Goal: Transaction & Acquisition: Purchase product/service

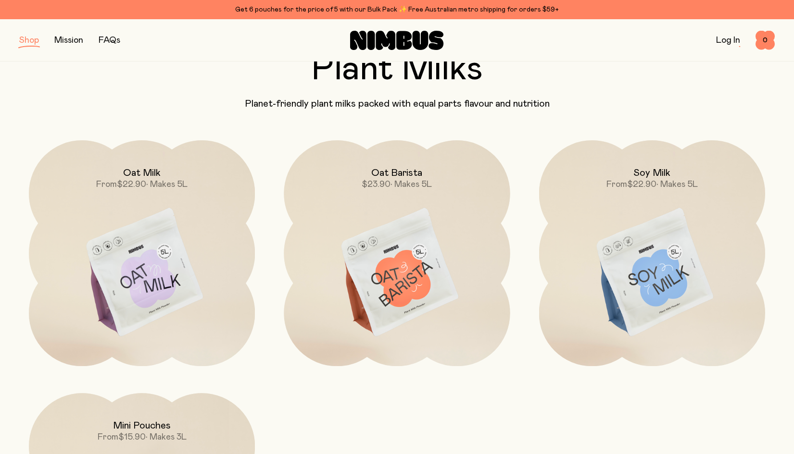
scroll to position [83, 0]
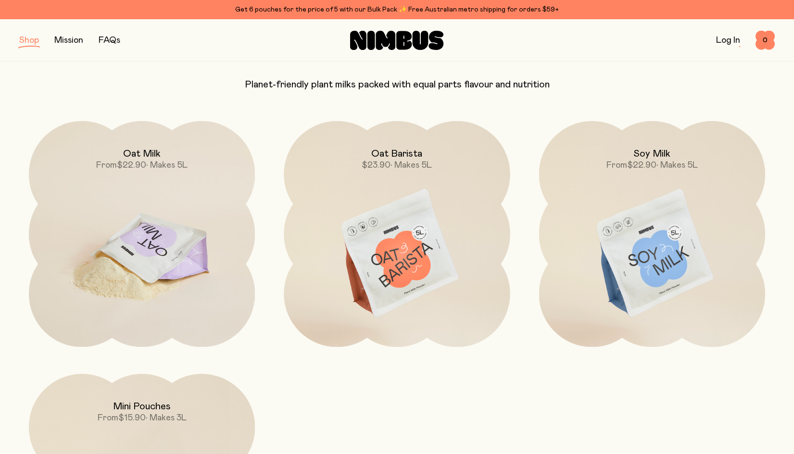
click at [178, 263] on img at bounding box center [142, 254] width 226 height 266
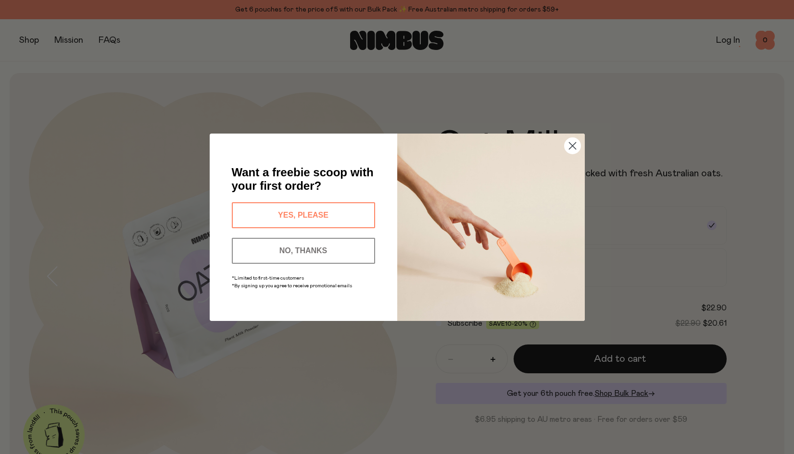
click at [572, 148] on circle "Close dialog" at bounding box center [572, 145] width 16 height 16
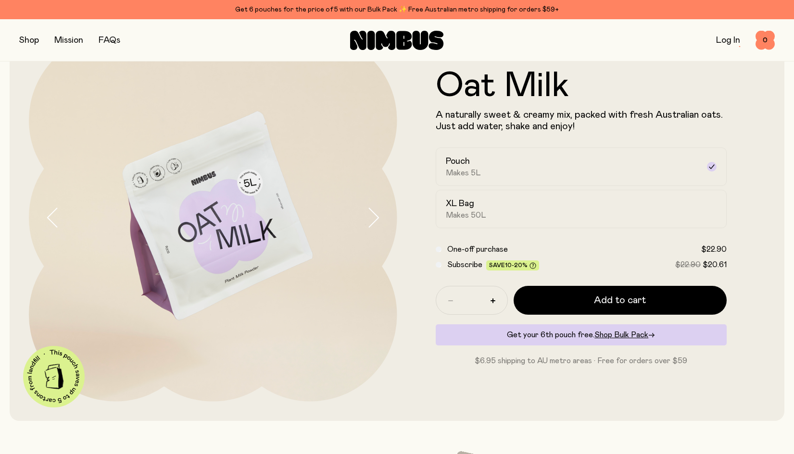
scroll to position [48, 0]
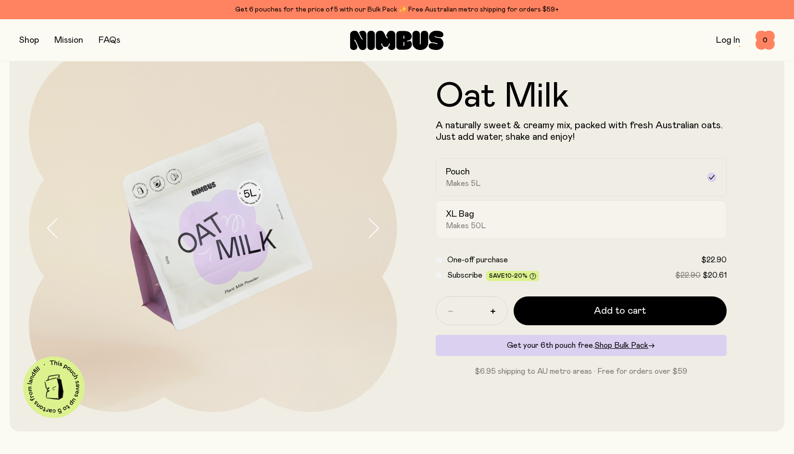
click at [516, 218] on div "XL Bag Makes 50L" at bounding box center [573, 220] width 254 height 22
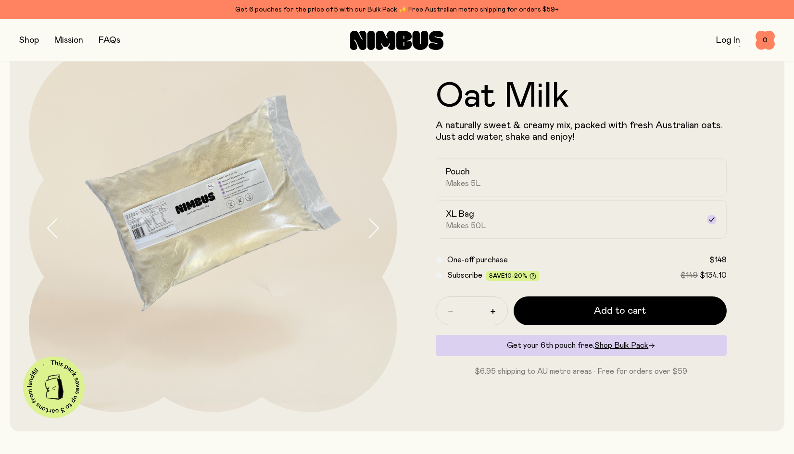
click at [750, 207] on form "Oat Milk A naturally sweet & creamy mix, packed with fresh Australian oats. Jus…" at bounding box center [581, 228] width 368 height 298
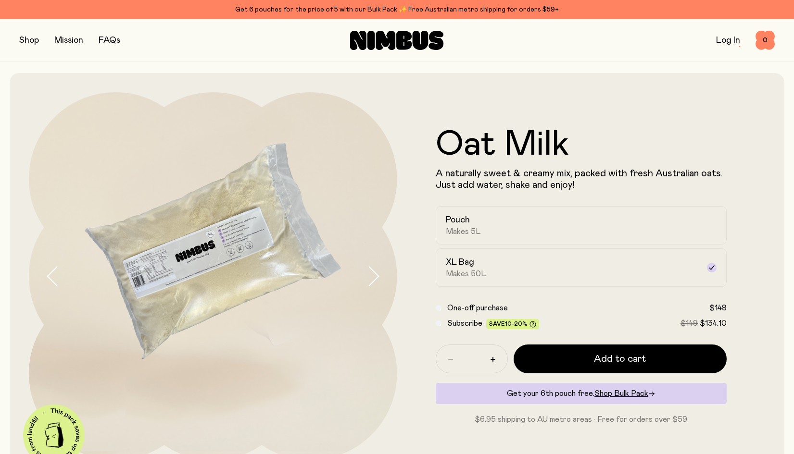
scroll to position [0, 0]
click at [27, 38] on button "button" at bounding box center [29, 40] width 20 height 13
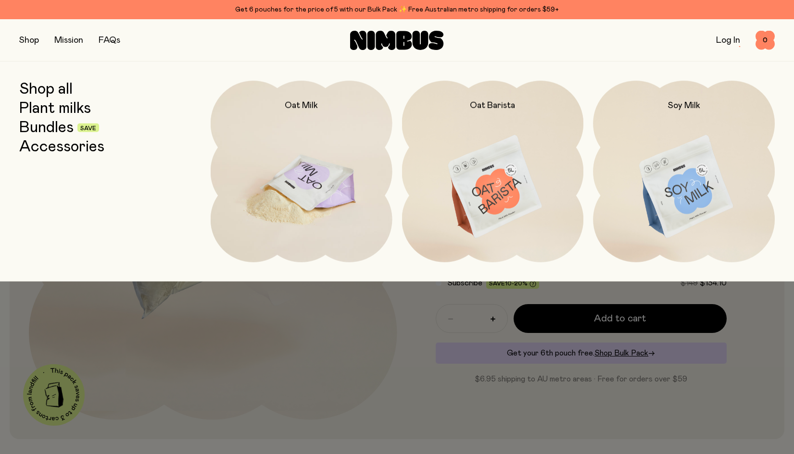
scroll to position [25, 0]
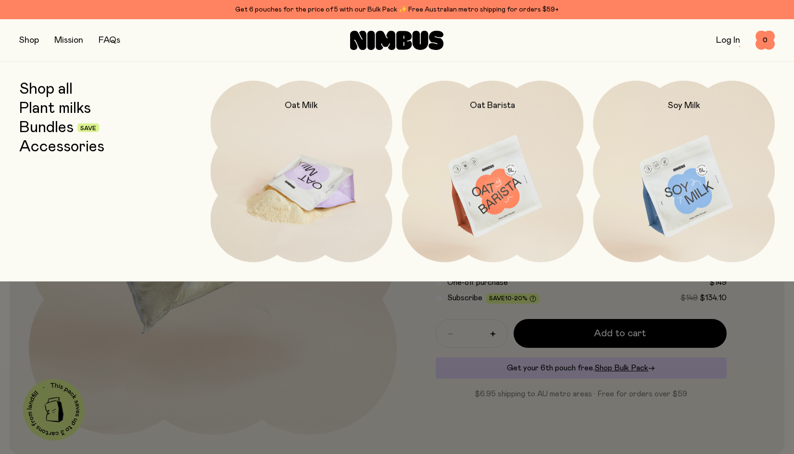
click at [304, 162] on img at bounding box center [302, 187] width 182 height 213
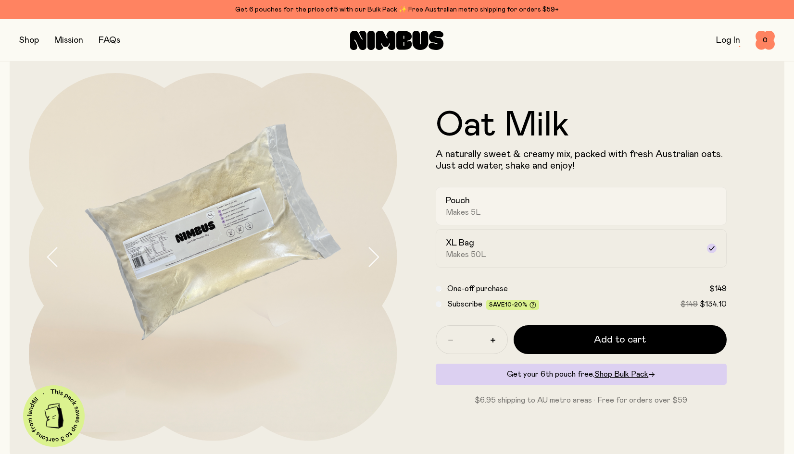
scroll to position [40, 0]
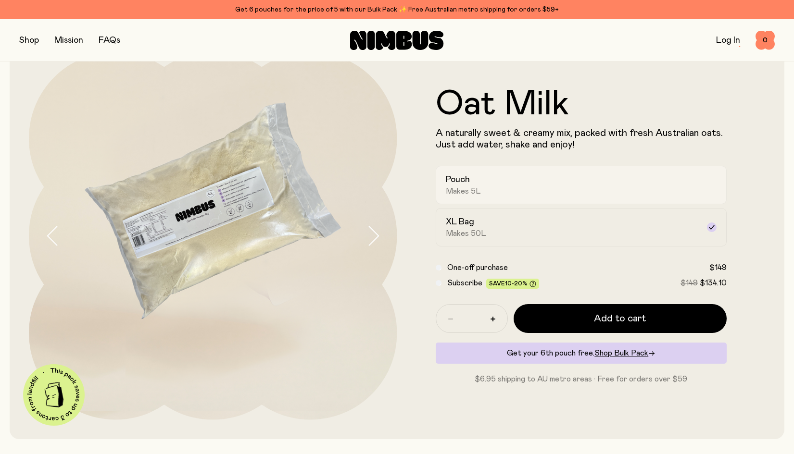
click at [637, 187] on div "Pouch Makes 5L" at bounding box center [573, 185] width 254 height 22
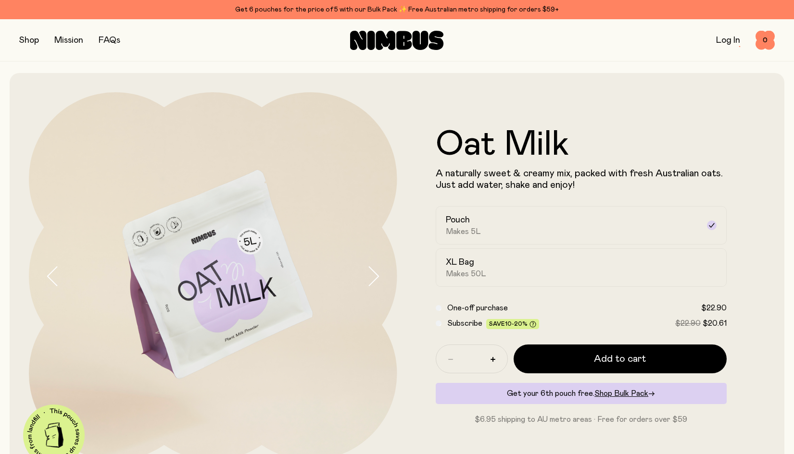
scroll to position [0, 0]
